Goal: Task Accomplishment & Management: Complete application form

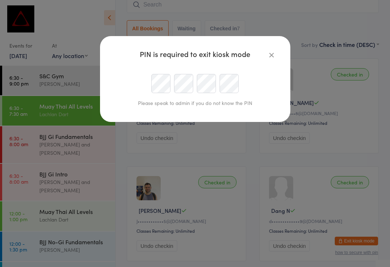
scroll to position [32, 0]
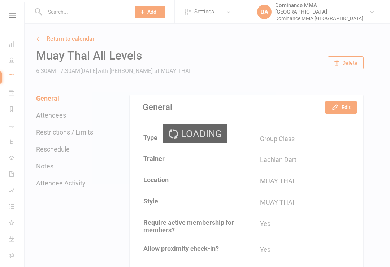
click at [98, 11] on div "Loading" at bounding box center [195, 133] width 390 height 267
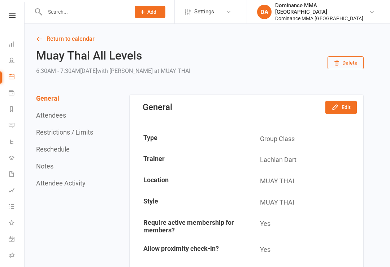
click at [110, 11] on input "text" at bounding box center [84, 12] width 83 height 10
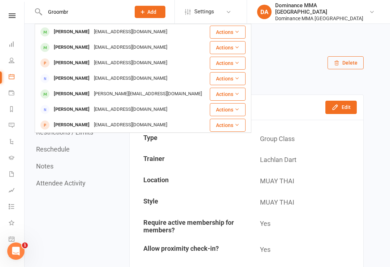
type input "Groombr"
click at [124, 35] on div "Cgroombridge@hotmail.co.uk" at bounding box center [131, 32] width 78 height 10
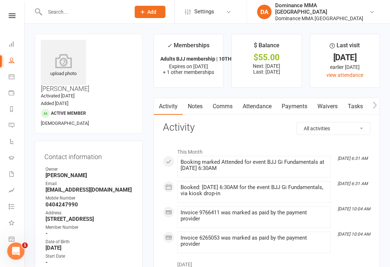
click at [330, 107] on link "Waivers" at bounding box center [327, 106] width 30 height 17
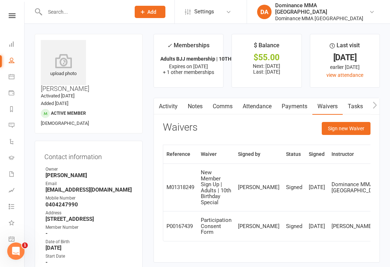
click at [350, 126] on button "Sign new Waiver" at bounding box center [345, 128] width 49 height 13
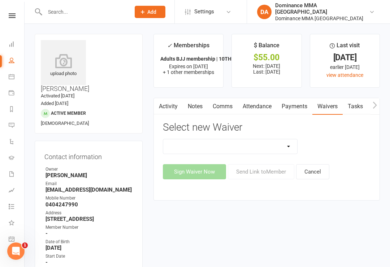
click at [271, 141] on select "Member | Cancellation | Adults Member | Injury Report Form (FOH staff use only)…" at bounding box center [230, 146] width 134 height 14
select select "7288"
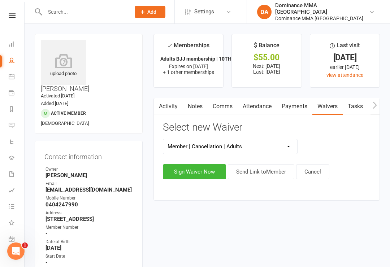
click at [206, 170] on button "Sign Waiver Now" at bounding box center [194, 171] width 63 height 15
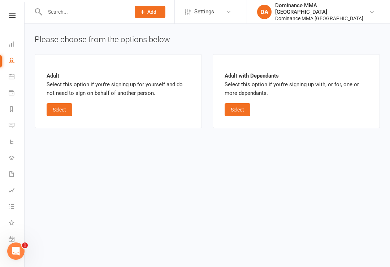
click at [66, 110] on button "Select" at bounding box center [60, 109] width 26 height 13
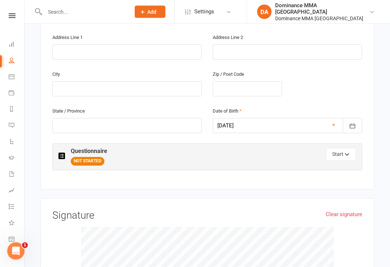
scroll to position [252, 0]
click at [341, 148] on button "Start" at bounding box center [341, 154] width 30 height 13
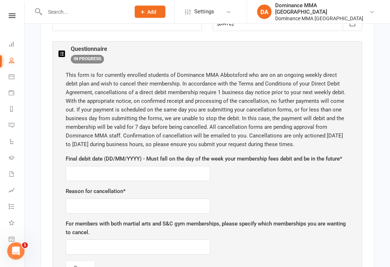
scroll to position [355, 0]
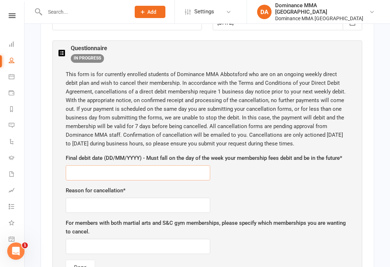
click at [96, 165] on input "text" at bounding box center [138, 172] width 144 height 15
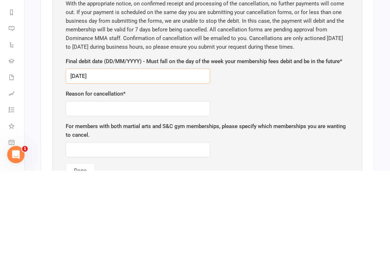
type input "20/08/2025"
click at [124, 198] on input "text" at bounding box center [138, 205] width 144 height 15
type input "Not attending frequently enough."
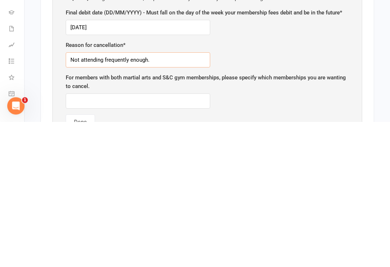
scroll to position [358, 0]
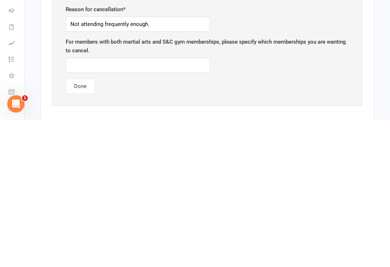
click at [79, 226] on button "Done" at bounding box center [80, 233] width 29 height 15
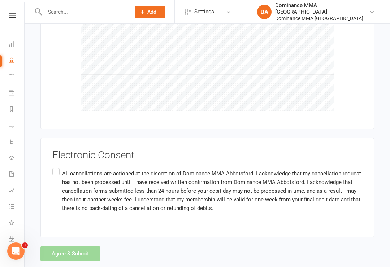
click at [60, 167] on label "All cancellations are actioned at the discretion of Dominance MMA Abbotsford. I…" at bounding box center [206, 191] width 309 height 49
click at [57, 167] on input "All cancellations are actioned at the discretion of Dominance MMA Abbotsford. I…" at bounding box center [54, 167] width 5 height 0
click at [76, 246] on button "Agree & Submit" at bounding box center [70, 253] width 60 height 15
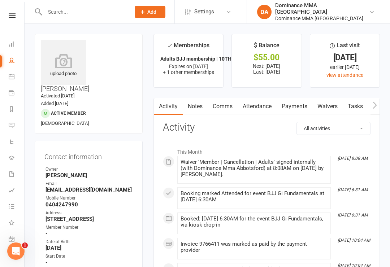
click at [17, 39] on link "Dashboard" at bounding box center [17, 45] width 16 height 16
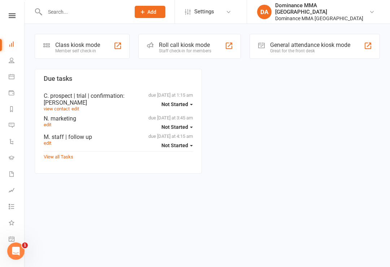
click at [105, 42] on div "Class kiosk mode Member self check-in" at bounding box center [82, 46] width 95 height 25
